Goal: Information Seeking & Learning: Find specific fact

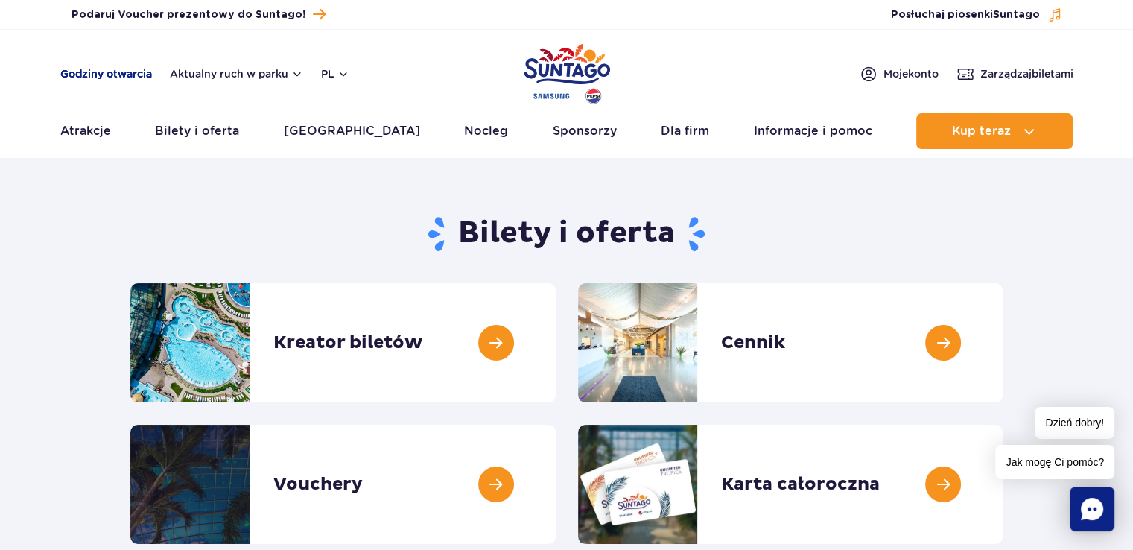
click at [109, 77] on link "Godziny otwarcia" at bounding box center [106, 73] width 92 height 15
